Goal: Information Seeking & Learning: Find specific fact

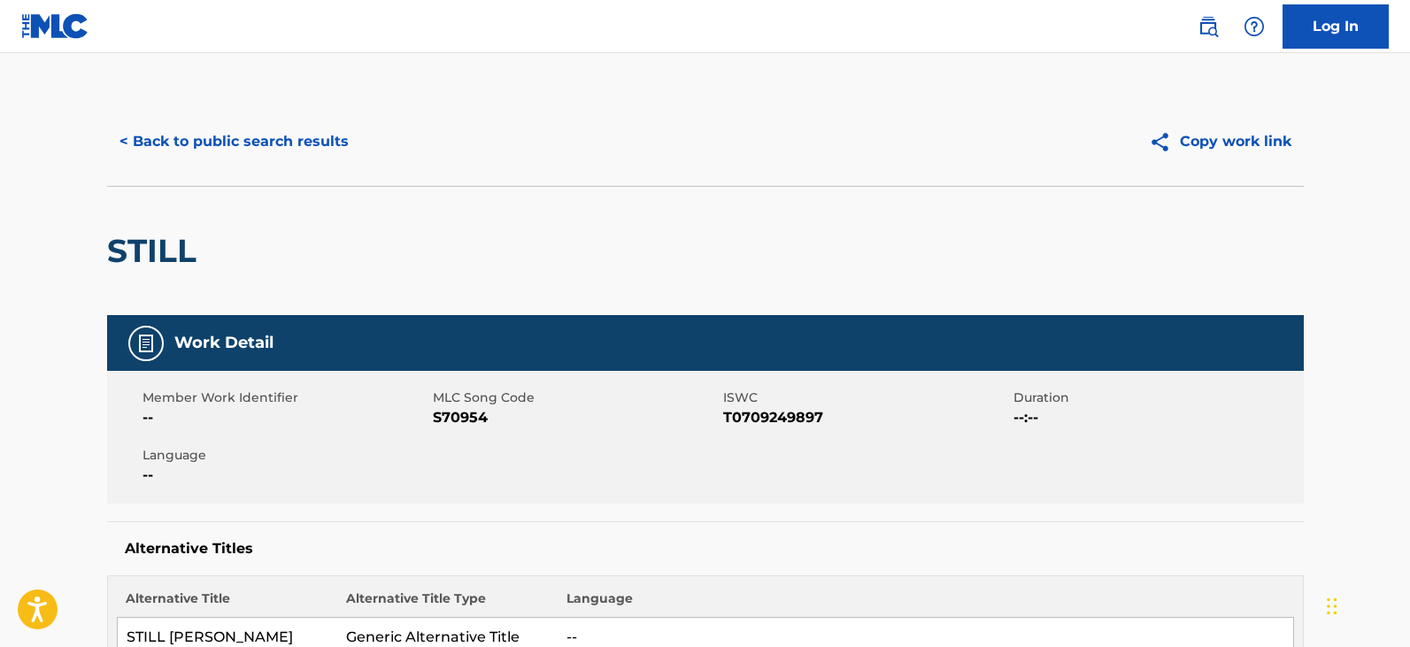
click at [203, 148] on button "< Back to public search results" at bounding box center [234, 142] width 254 height 44
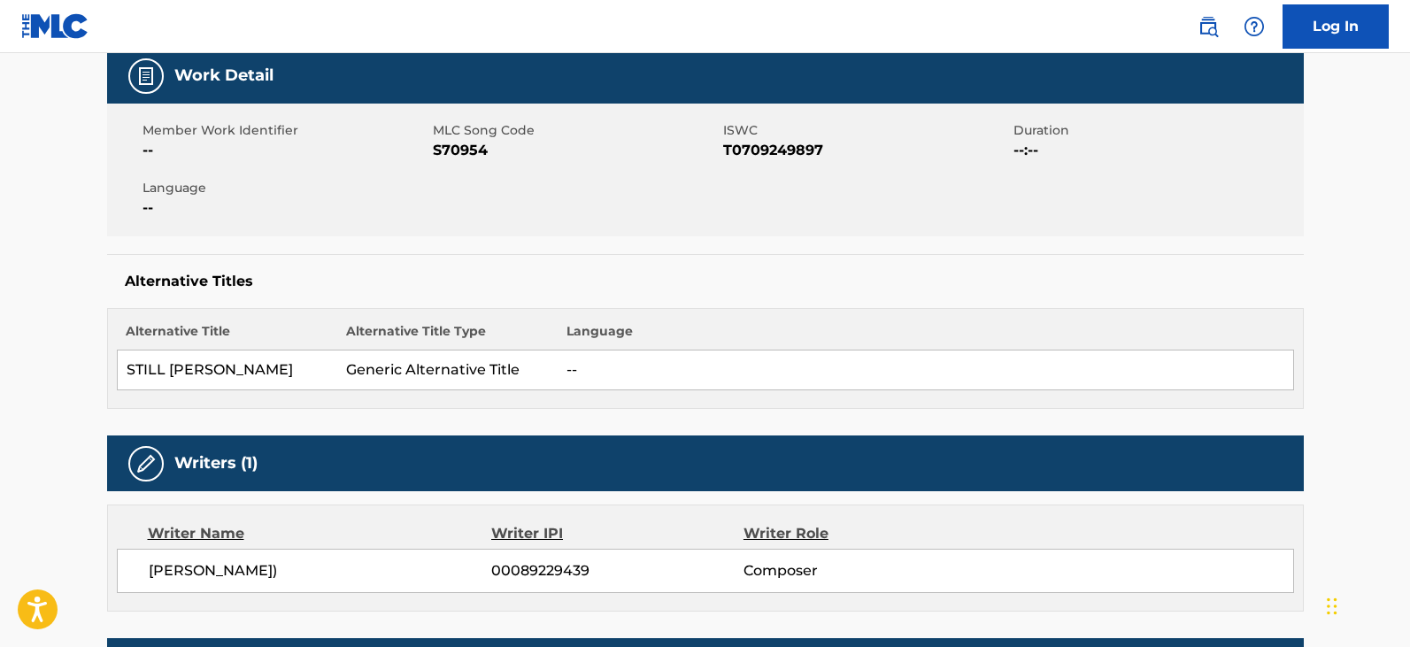
scroll to position [267, 0]
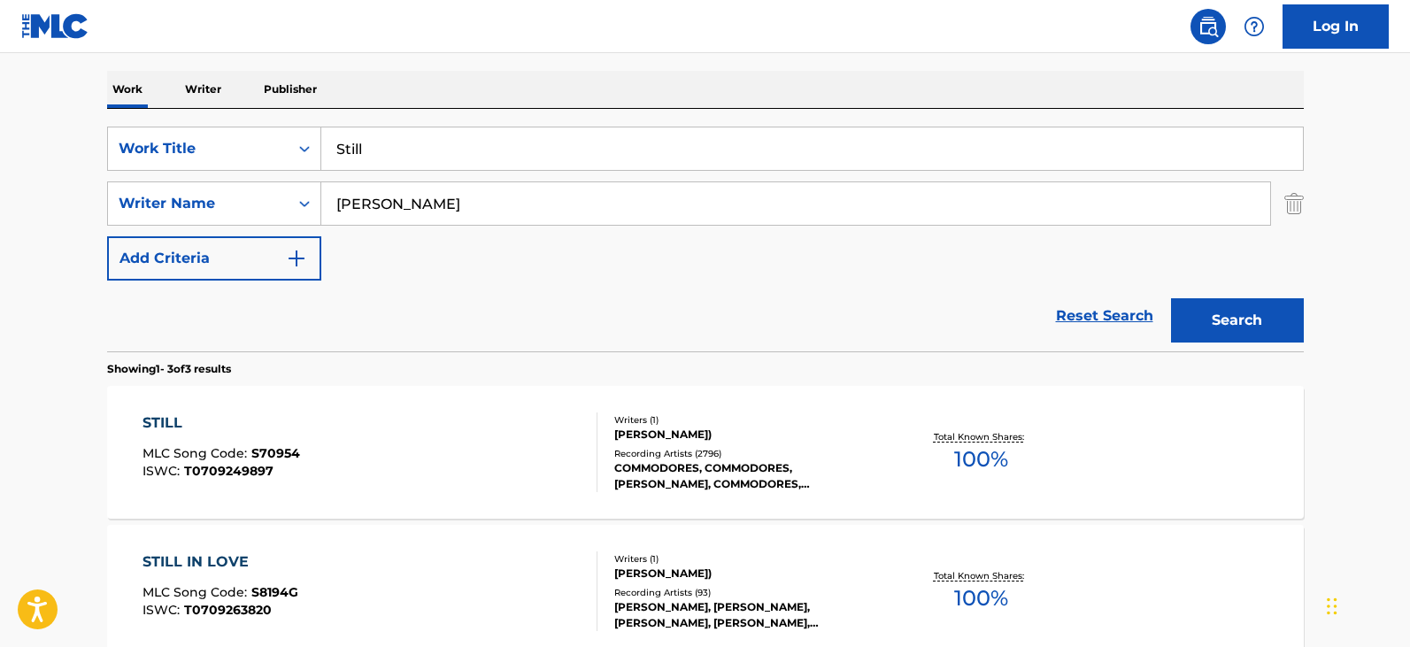
click at [449, 160] on input "Still" at bounding box center [812, 148] width 982 height 42
paste input "FREEDOM"
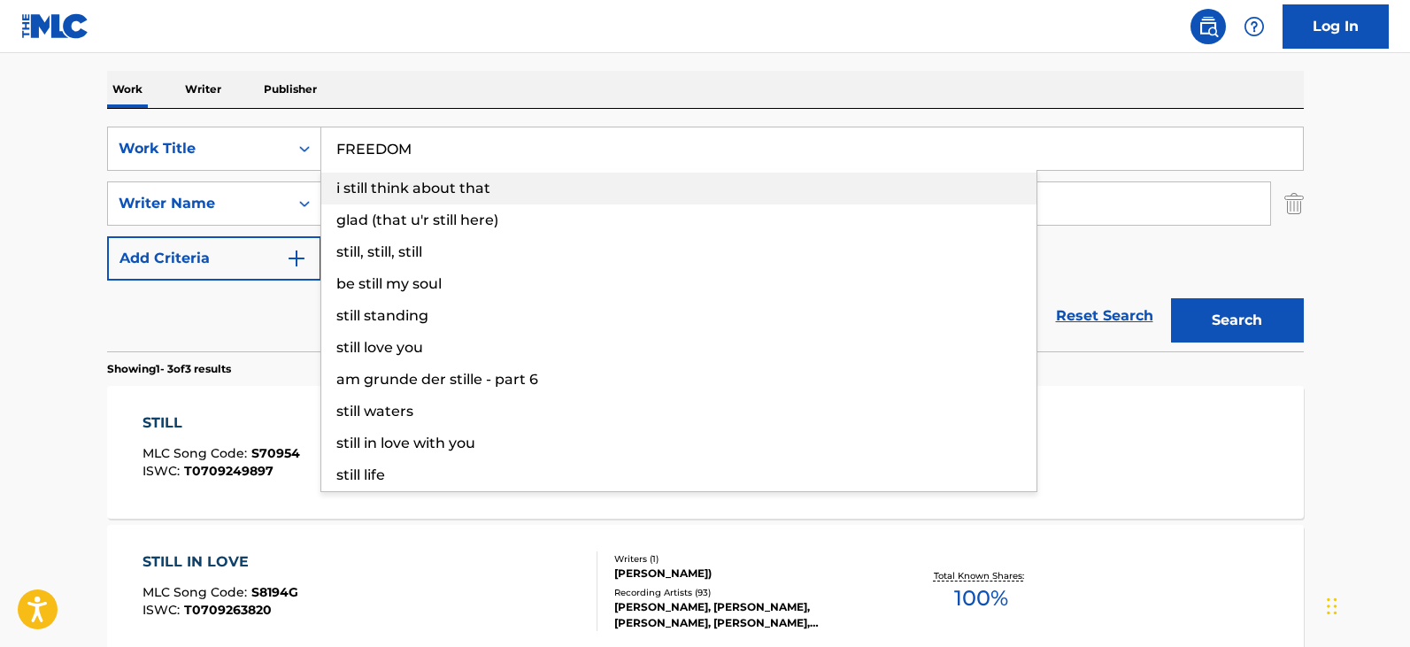
click at [440, 198] on div "i still think about that" at bounding box center [678, 189] width 715 height 32
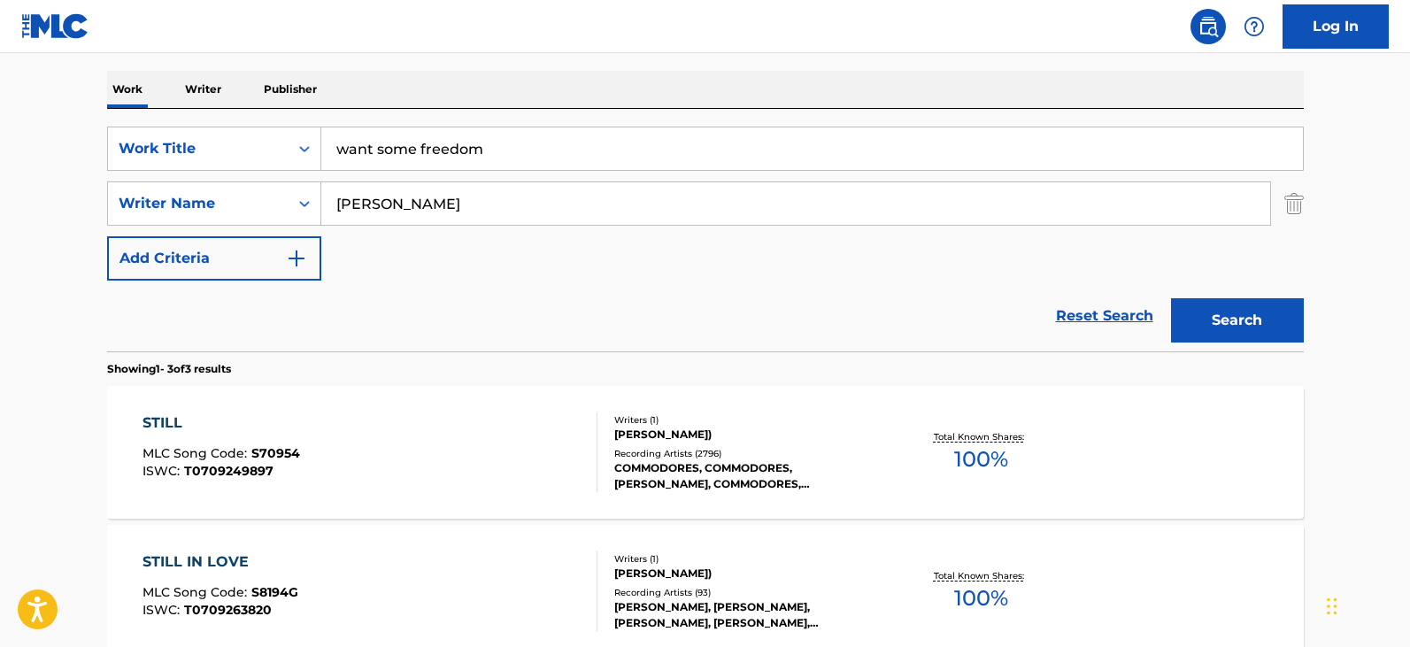
click at [443, 149] on input "want some freedom" at bounding box center [812, 148] width 982 height 42
paste input "FREEDOM"
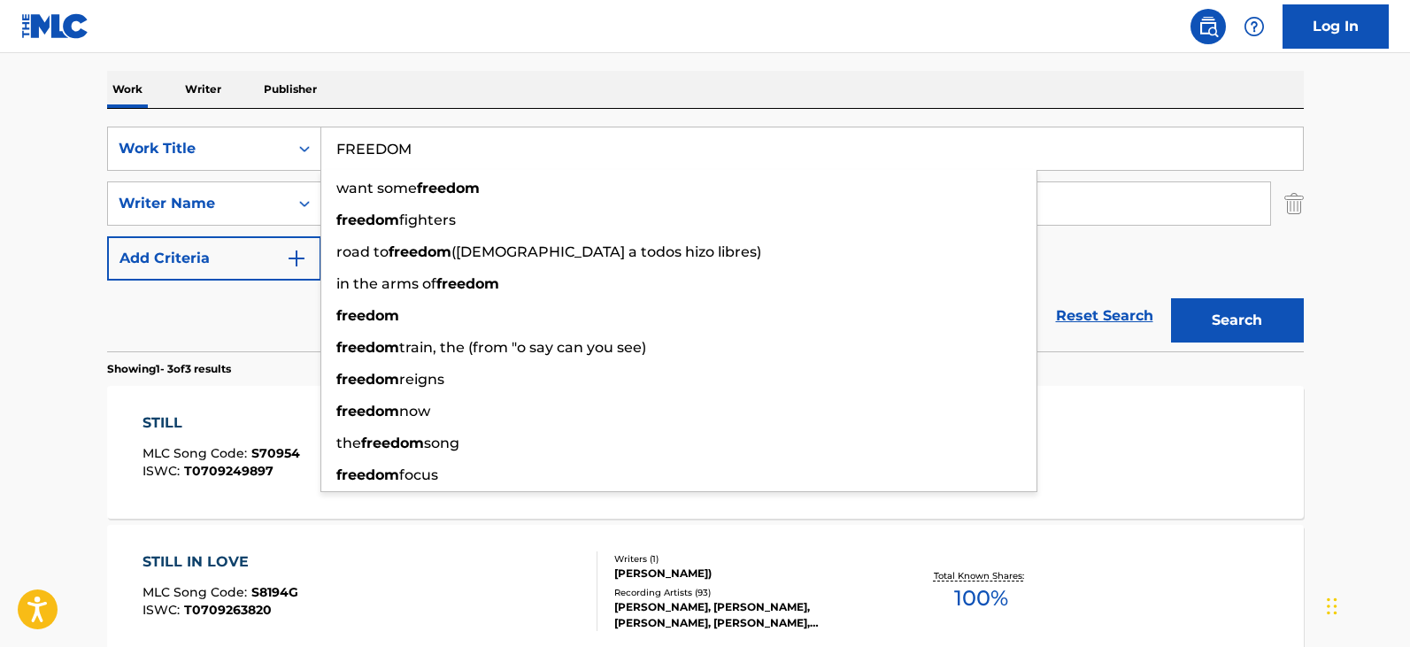
type input "FREEDOM"
click at [176, 301] on div "Reset Search Search" at bounding box center [705, 316] width 1197 height 71
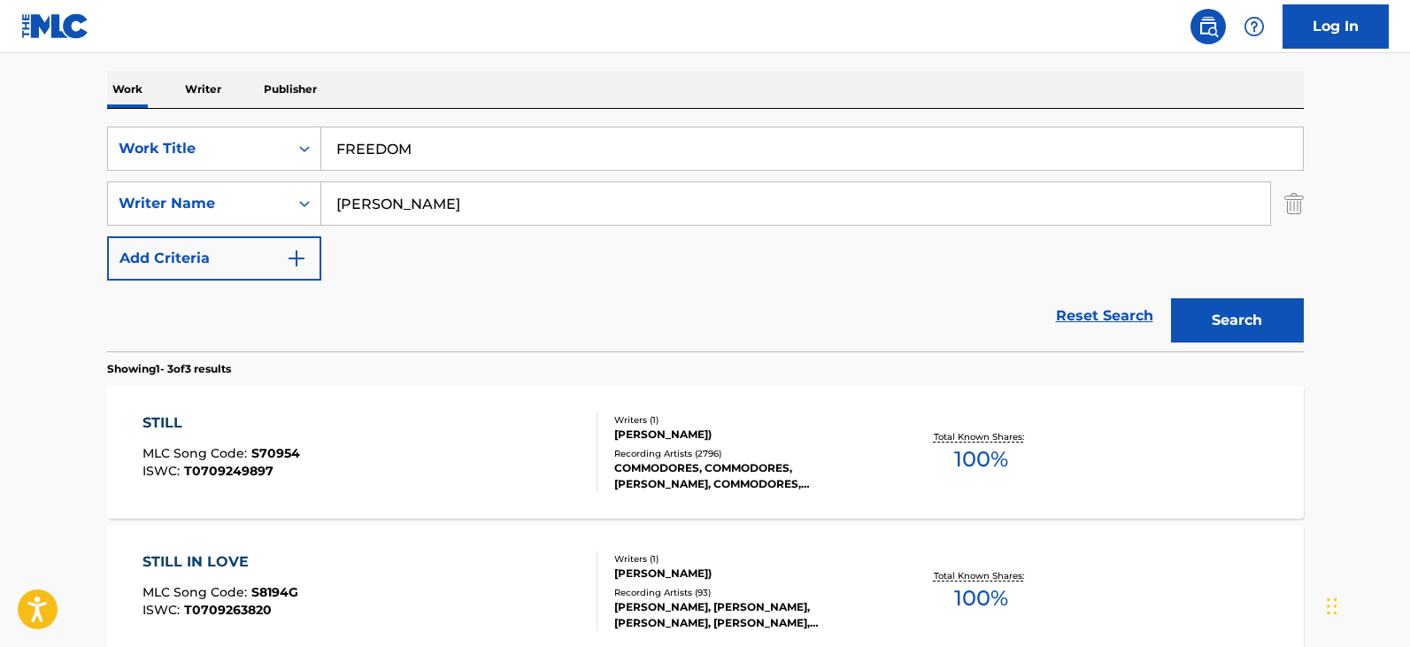
click at [424, 214] on input "[PERSON_NAME]" at bounding box center [795, 203] width 949 height 42
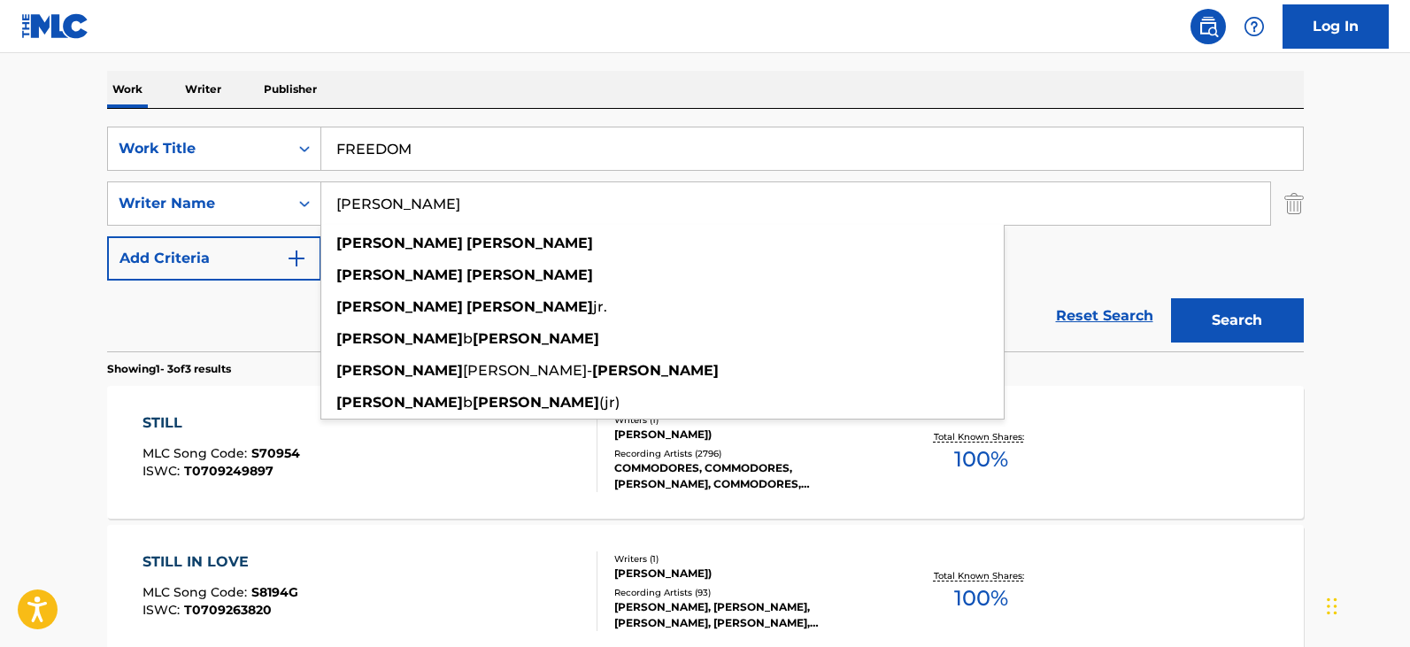
click at [424, 213] on input "[PERSON_NAME]" at bounding box center [795, 203] width 949 height 42
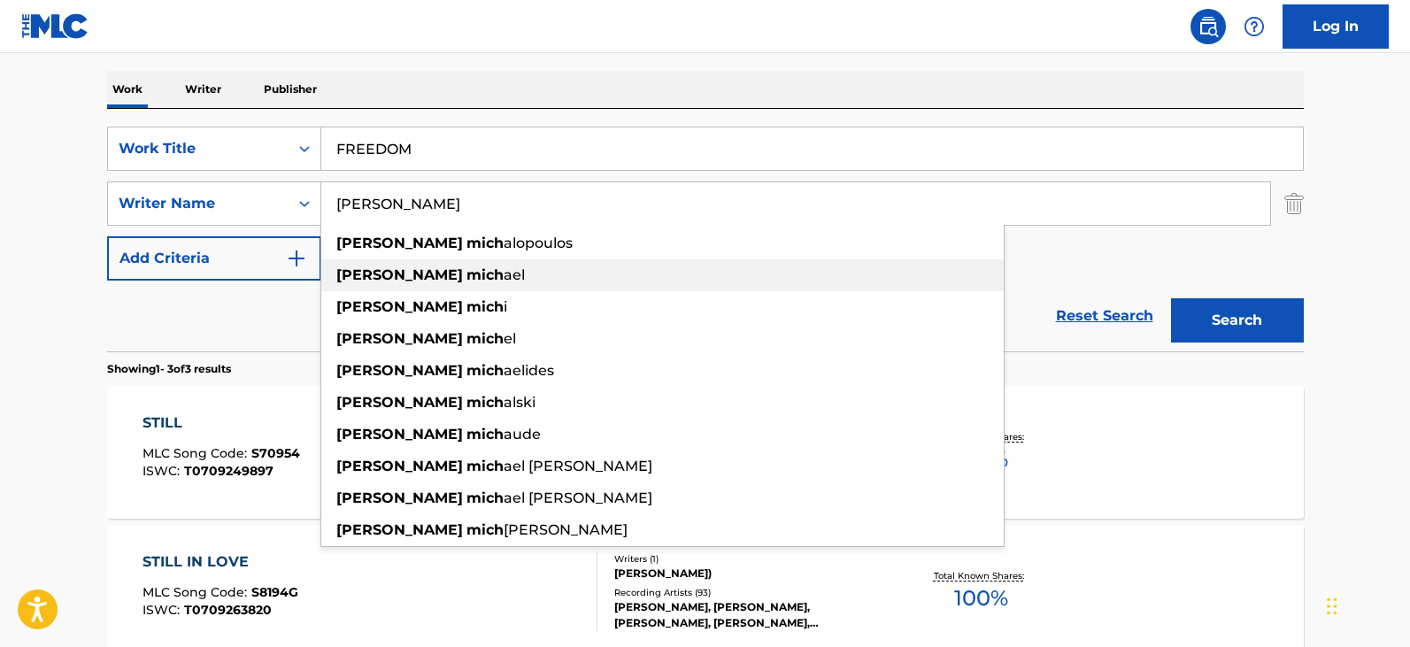
click at [467, 267] on strong "mich" at bounding box center [485, 275] width 37 height 17
type input "[PERSON_NAME]"
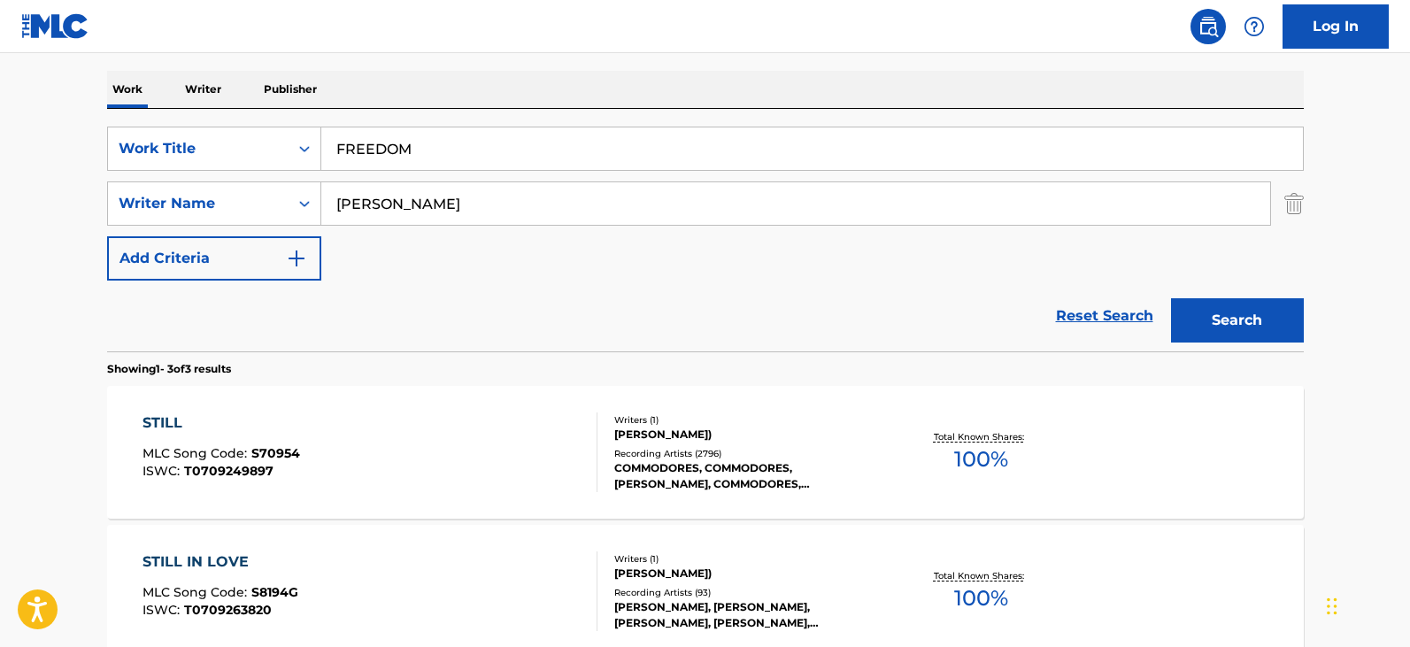
click at [1243, 327] on button "Search" at bounding box center [1237, 320] width 133 height 44
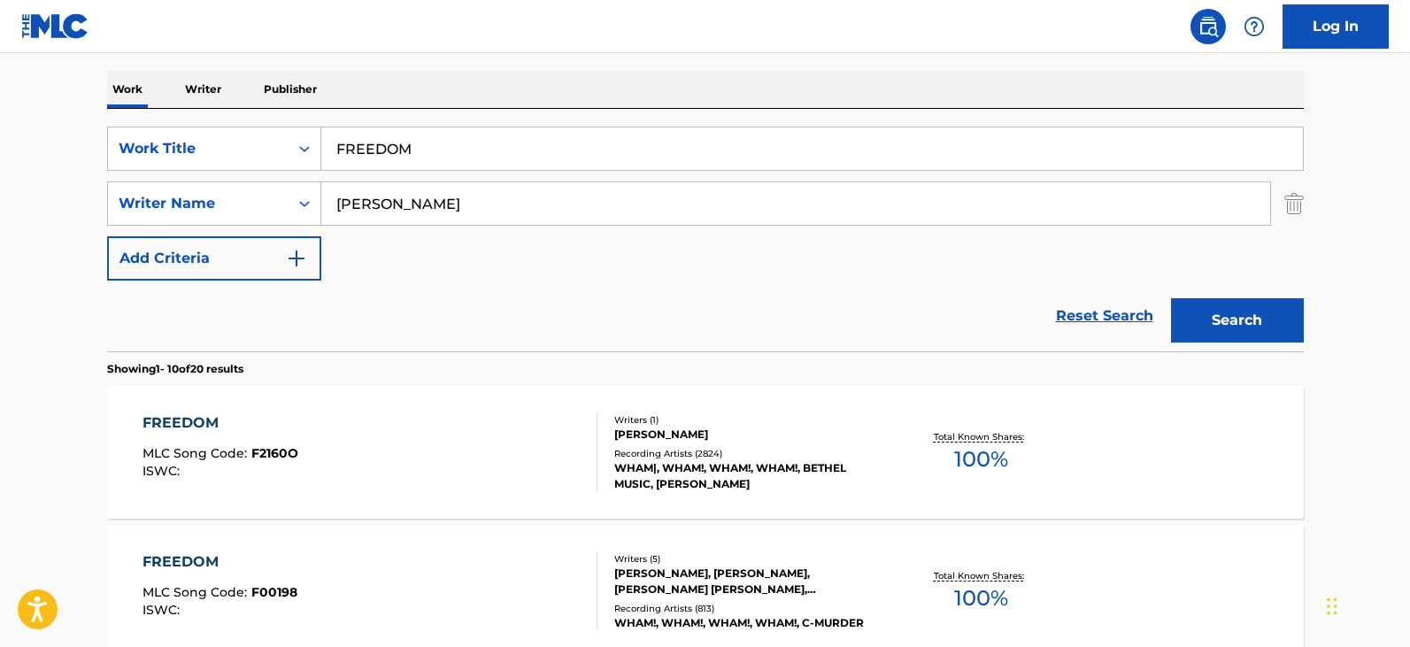
click at [434, 448] on div "FREEDOM MLC Song Code : F2160O ISWC :" at bounding box center [370, 453] width 455 height 80
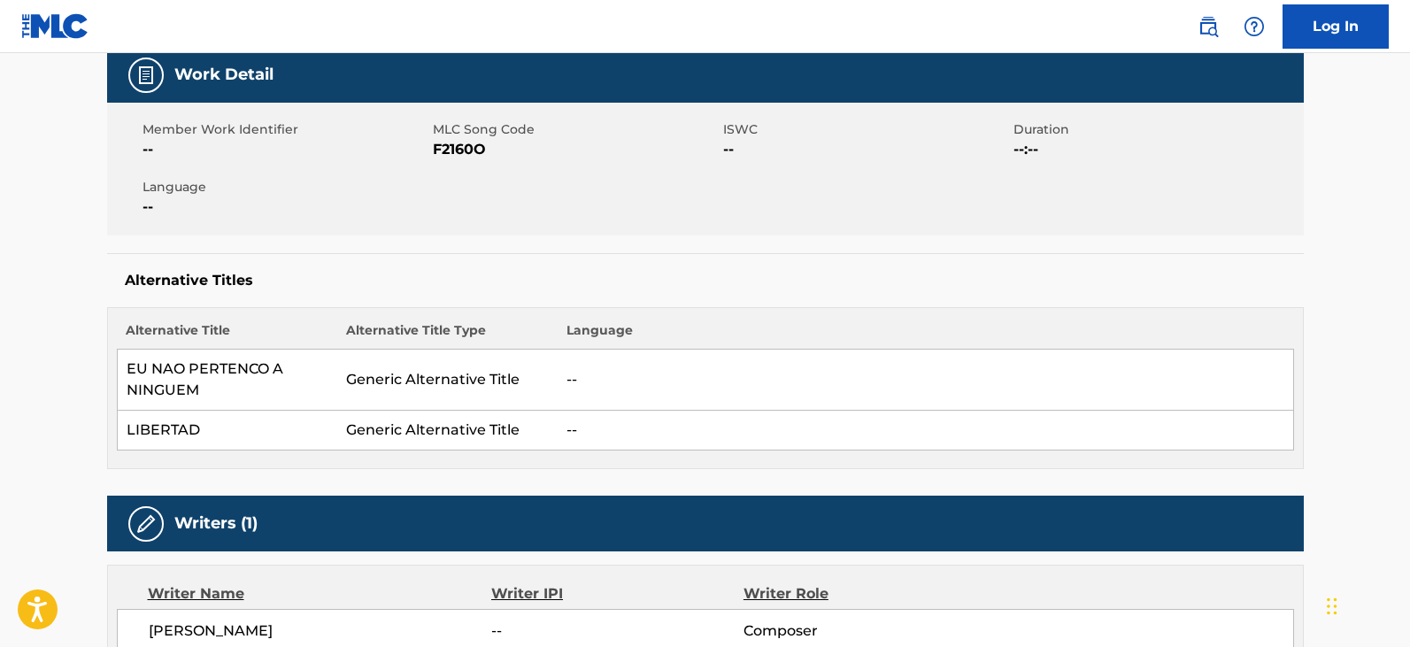
scroll to position [266, 0]
